Goal: Navigation & Orientation: Find specific page/section

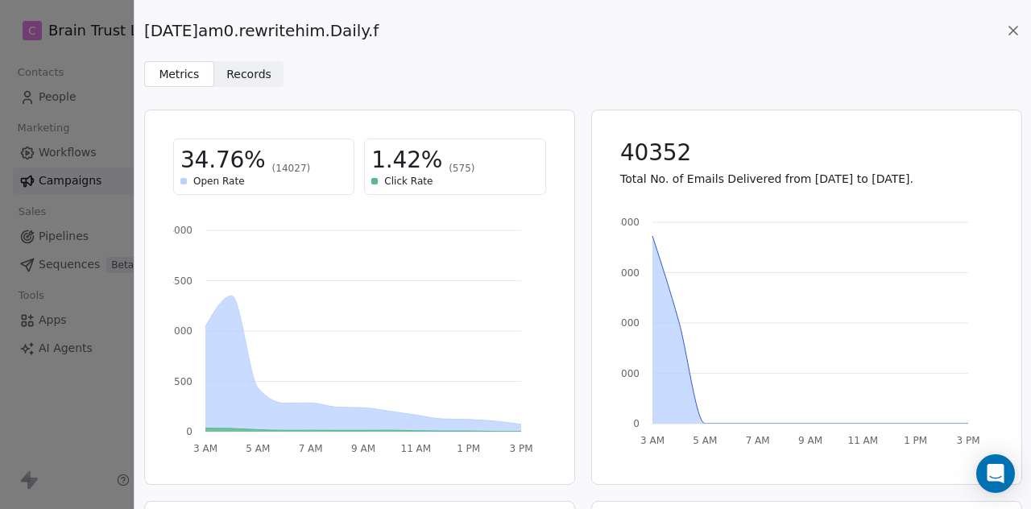
scroll to position [109, 0]
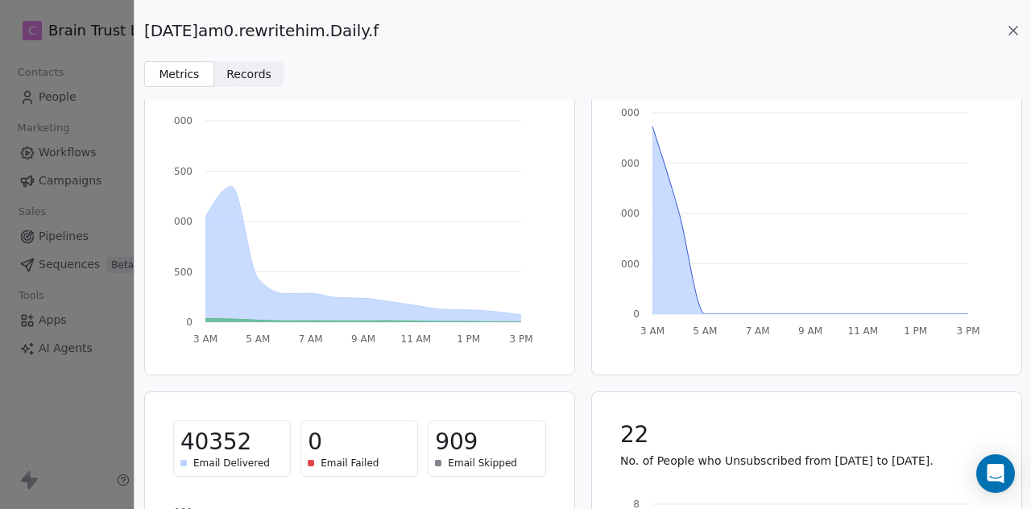
click at [1014, 27] on icon at bounding box center [1013, 31] width 16 height 16
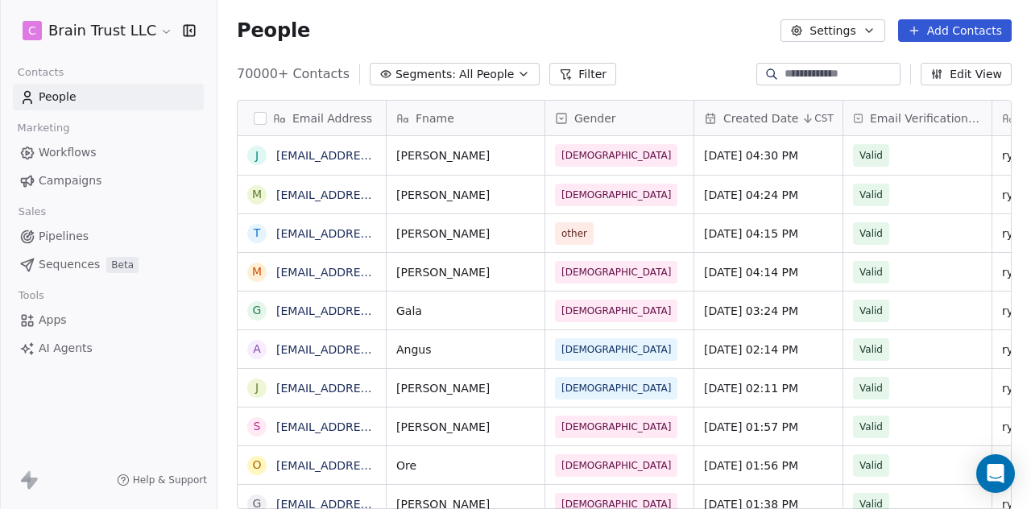
scroll to position [435, 800]
click at [72, 177] on span "Campaigns" at bounding box center [70, 180] width 63 height 17
